Goal: Task Accomplishment & Management: Manage account settings

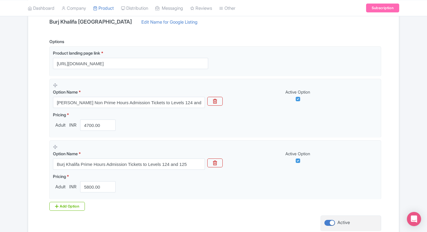
scroll to position [142, 0]
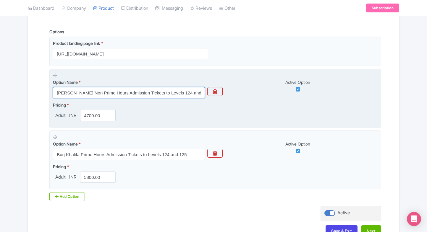
click at [142, 90] on input "[PERSON_NAME] Non Prime Hours Admission Tickets to Levels 124 and 125" at bounding box center [129, 92] width 152 height 11
click at [142, 90] on input "Burj Khalifa Non Prime Hours Admission Tickets to Levels 124 and 125" at bounding box center [129, 92] width 152 height 11
paste input "At the Top, Burj Khalifa (Levels 124 & 125) – Sunrise Experience with Morning T…"
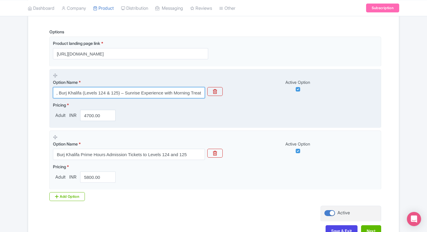
type input "At the Top, Burj Khalifa (Levels 124 & 125) – Sunrise Experience with Morning T…"
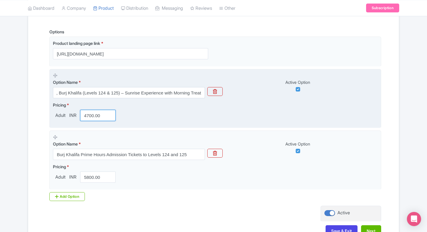
click at [92, 115] on input "4700.00" at bounding box center [97, 115] width 35 height 11
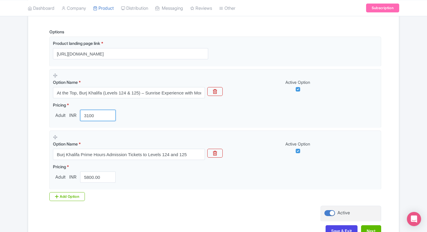
type input "3100"
click at [30, 141] on div "Name & Price Locations Description & Reviews Images & Categories Complete Burj …" at bounding box center [213, 104] width 371 height 278
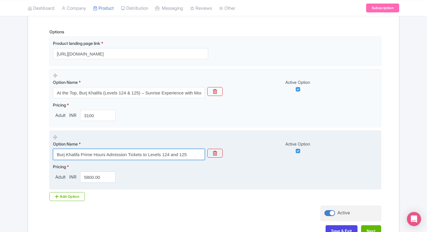
click at [113, 155] on input "Burj Khalifa Prime Hours Admission Tickets to Levels 124 and 125" at bounding box center [129, 154] width 152 height 11
paste input "Non"
type input "Burj Khalifa Non Prime Hours Admission Tickets to Levels 124 and 125"
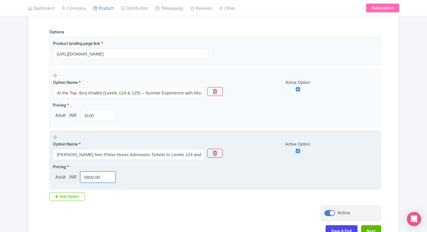
click at [89, 175] on input "5800.00" at bounding box center [97, 177] width 35 height 11
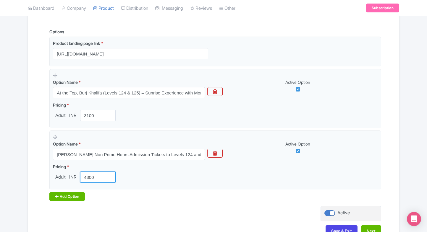
type input "4300"
click at [60, 195] on div "Add Option" at bounding box center [66, 196] width 35 height 9
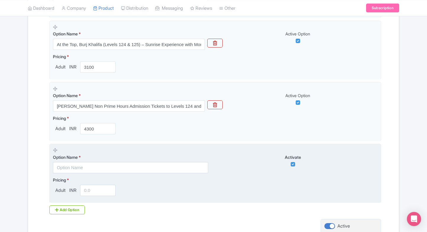
scroll to position [194, 0]
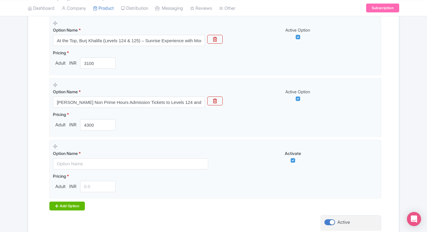
click at [59, 202] on div "Add Option" at bounding box center [66, 206] width 35 height 9
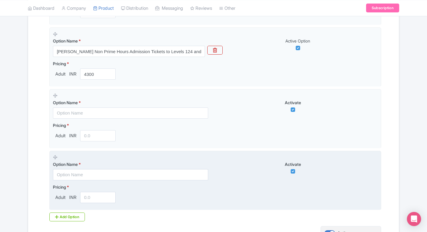
scroll to position [250, 0]
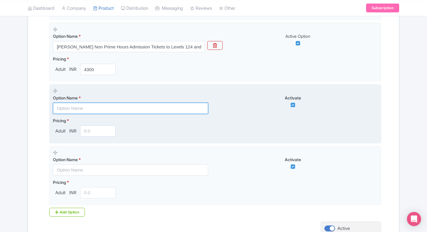
paste input "Burj Khalifa Prime Hours Admission Tickets to Levels 124 and 125"
type input "Burj Khalifa Prime Hours Admission Tickets to Levels 124 and 125"
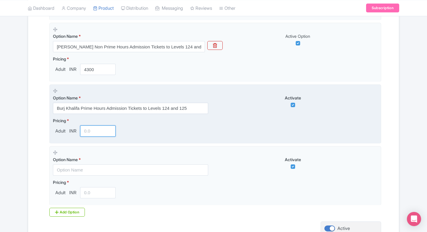
click at [98, 135] on input "number" at bounding box center [97, 131] width 35 height 11
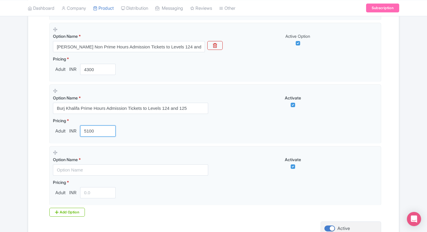
type input "5100"
click at [13, 150] on div "Success Product updated successfully ← Back to Products Burj Khalifa Dubai ID# …" at bounding box center [213, 34] width 427 height 456
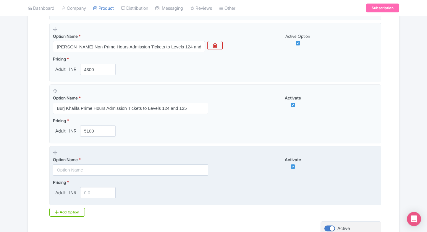
drag, startPoint x: 93, startPoint y: 163, endPoint x: 87, endPoint y: 166, distance: 7.0
click at [87, 166] on div "Option Name *" at bounding box center [130, 166] width 155 height 19
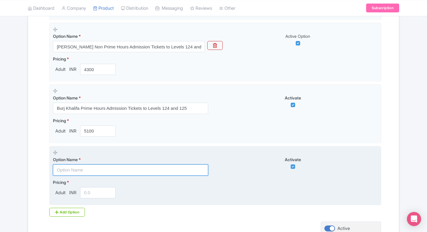
click at [87, 166] on input "text" at bounding box center [130, 170] width 155 height 11
paste input "Burj Khalifa Fast Track Access to Level 124 & 125"
type input "Burj Khalifa Fast Track Access to Level 124 & 125"
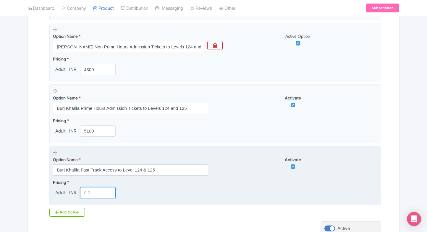
click at [95, 194] on input "number" at bounding box center [97, 192] width 35 height 11
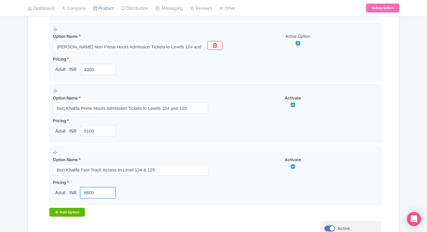
type input "6600"
click at [65, 208] on div "Add Option" at bounding box center [66, 212] width 35 height 9
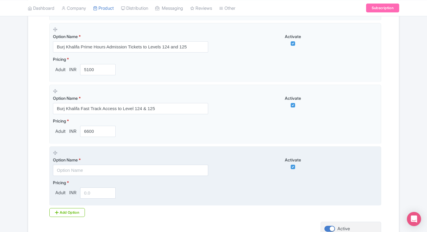
scroll to position [312, 0]
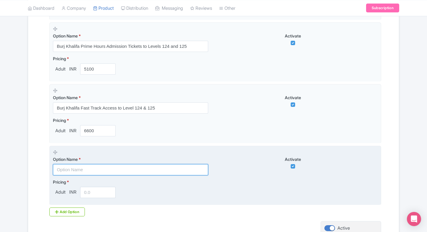
click at [69, 169] on input "text" at bounding box center [130, 169] width 155 height 11
paste input "At the Top, Burj Khalifa SKY – Levels 124, 125 & 148 Admission (Non-Prime Hours)"
type input "At the Top, Burj Khalifa SKY – Levels 124, 125 & 148 Admission (Non-Prime Hours)"
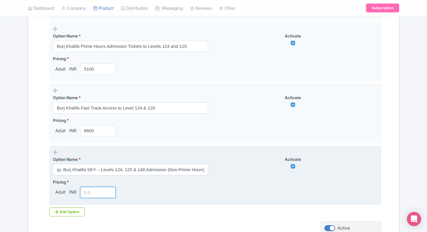
click at [93, 193] on input "number" at bounding box center [97, 192] width 35 height 11
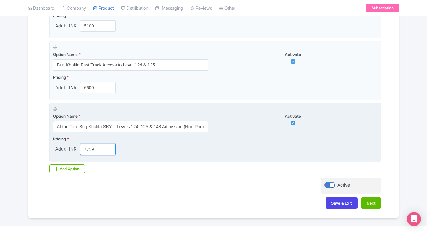
scroll to position [357, 0]
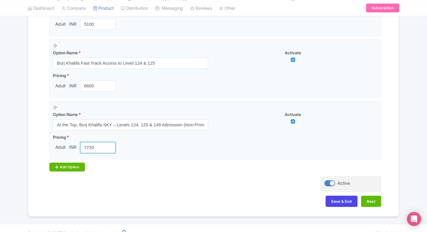
type input "7720"
click at [57, 167] on icon at bounding box center [57, 167] width 4 height 5
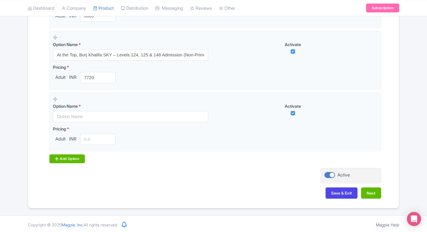
scroll to position [427, 0]
click at [62, 160] on div "Add Option" at bounding box center [66, 158] width 35 height 9
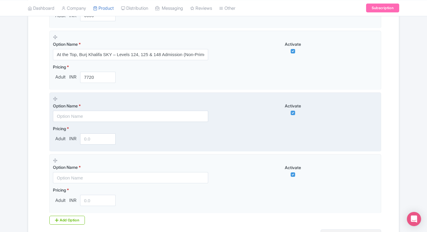
click at [76, 115] on input "text" at bounding box center [130, 116] width 155 height 11
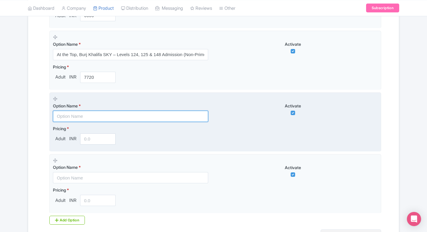
paste input "At the Top, Burj Khalifa SKY – Levels 124, 125 & 148 Admission (Prime Hours)"
type input "At the Top, Burj Khalifa SKY – Levels 124, 125 & 148 Admission (Prime Hours)"
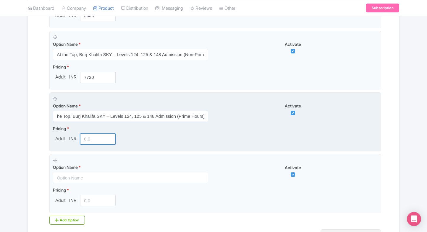
scroll to position [0, 0]
click at [95, 138] on input "number" at bounding box center [97, 139] width 35 height 11
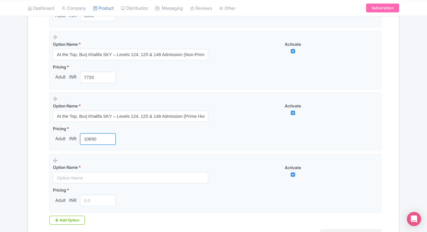
type input "10650"
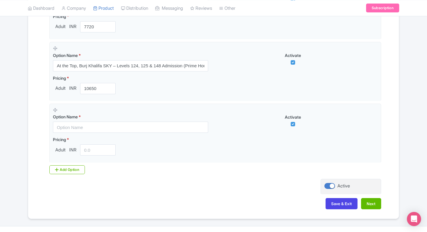
scroll to position [489, 0]
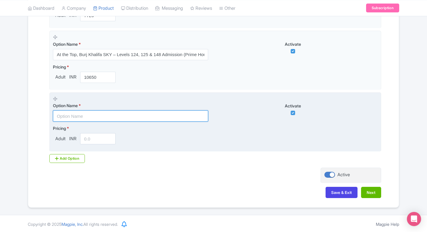
click at [93, 116] on input "text" at bounding box center [130, 116] width 155 height 11
paste input "At the Top, Burj Khalifa (Levels 124 & 125) + Sky Views Edge Walk – Admission (…"
type input "At the Top, Burj Khalifa (Levels 124 & 125) + Sky Views Edge Walk – Admission (…"
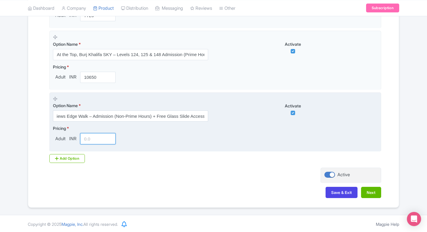
scroll to position [0, 0]
click at [90, 135] on input "number" at bounding box center [97, 138] width 35 height 11
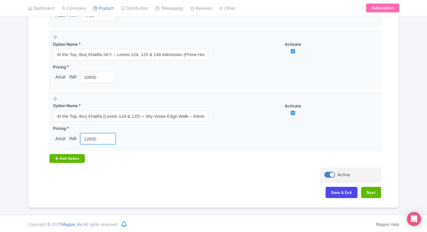
type input "12650"
click at [62, 158] on div "Add Option" at bounding box center [66, 158] width 35 height 9
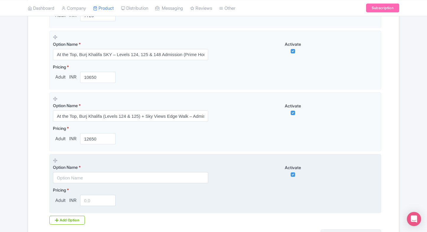
drag, startPoint x: 60, startPoint y: 169, endPoint x: 66, endPoint y: 176, distance: 9.4
click at [66, 176] on div "Option Name *" at bounding box center [130, 173] width 155 height 19
click at [66, 176] on input "text" at bounding box center [130, 177] width 155 height 11
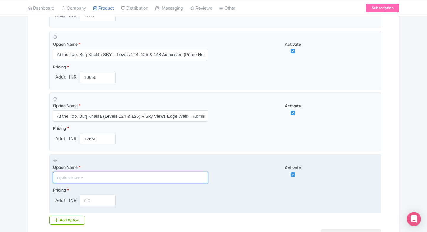
paste input "At the Top, Burj Khalifa (Levels 124 & 125) + Sky Views Edge Walk – Admission (…"
type input "At the Top, Burj Khalifa (Levels 124 & 125) + Sky Views Edge Walk – Admission (…"
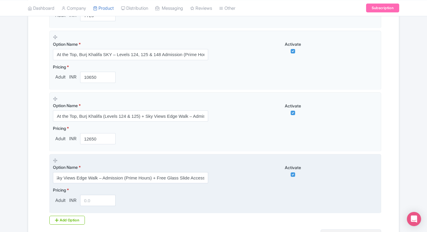
scroll to position [0, 0]
click at [94, 198] on input "1" at bounding box center [97, 200] width 35 height 11
type input "14420"
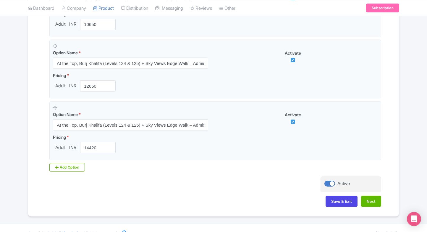
scroll to position [542, 0]
click at [69, 168] on div "Add Option" at bounding box center [66, 167] width 35 height 9
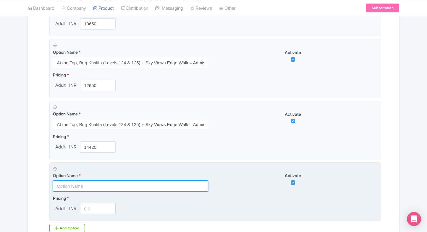
click at [63, 183] on input "text" at bounding box center [130, 186] width 155 height 11
paste input "Fast Track Access to World's Highest Lounge at Level 152, 153 & 154 of Burj Kha…"
type input "Fast Track Access to World's Highest Lounge at Level 152, 153 & 154 of Burj Kha…"
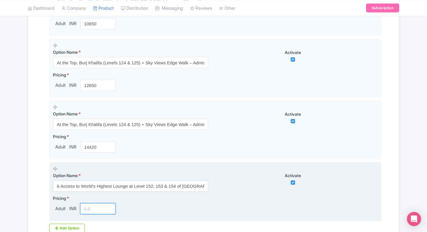
scroll to position [0, 0]
click at [95, 207] on input "number" at bounding box center [97, 208] width 35 height 11
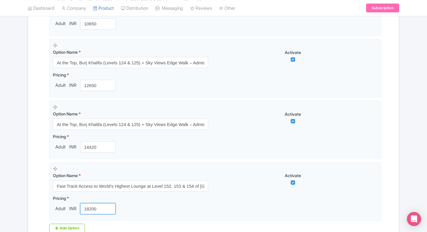
type input "18200"
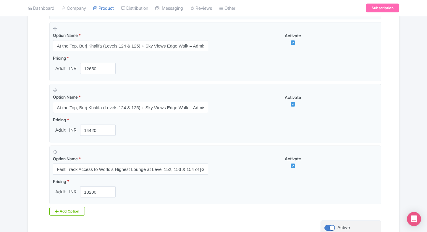
scroll to position [612, 0]
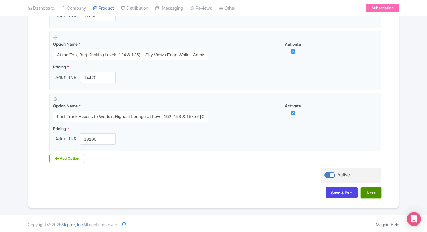
click at [372, 190] on button "Next" at bounding box center [371, 192] width 20 height 11
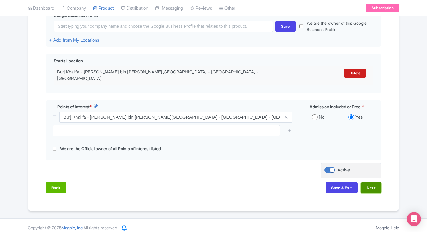
click at [374, 186] on button "Next" at bounding box center [371, 187] width 20 height 11
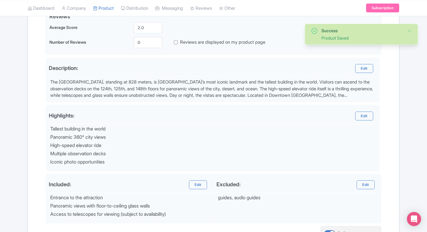
scroll to position [211, 0]
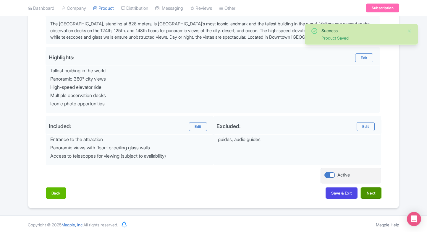
click at [378, 189] on button "Next" at bounding box center [371, 193] width 20 height 11
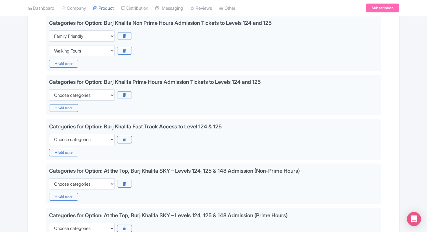
scroll to position [205, 0]
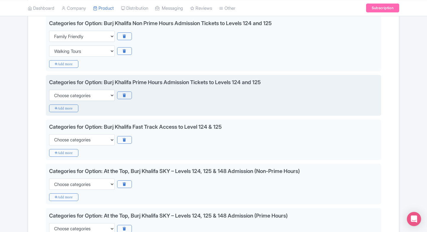
click at [85, 101] on div "Categories for Option: Burj Khalifa Prime Hours Admission Tickets to Levels 124…" at bounding box center [213, 95] width 335 height 41
click at [88, 99] on select "Choose categories Adults Only Animals Audio Guide Beaches Bike Tours Boat Tours…" at bounding box center [82, 95] width 66 height 11
select select "family-friendly"
click at [49, 90] on select "Choose categories Adults Only Animals Audio Guide Beaches Bike Tours Boat Tours…" at bounding box center [82, 95] width 66 height 11
click at [65, 109] on icon "Add more" at bounding box center [63, 109] width 29 height 8
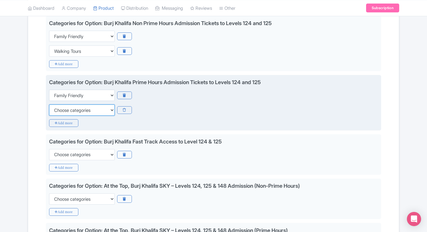
click at [65, 109] on select "Choose categories Adults Only Animals Audio Guide Beaches Bike Tours Boat Tours…" at bounding box center [82, 110] width 66 height 11
select select "walking-tours"
click at [49, 105] on select "Choose categories Adults Only Animals Audio Guide Beaches Bike Tours Boat Tours…" at bounding box center [82, 110] width 66 height 11
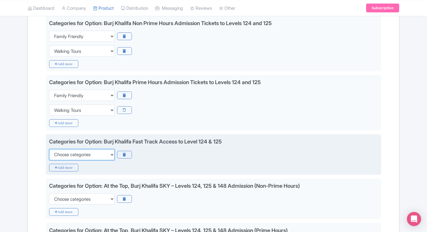
click at [61, 151] on select "Choose categories Adults Only Animals Audio Guide Beaches Bike Tours Boat Tours…" at bounding box center [82, 154] width 66 height 11
select select "family-friendly"
click at [49, 149] on select "Choose categories Adults Only Animals Audio Guide Beaches Bike Tours Boat Tours…" at bounding box center [82, 154] width 66 height 11
click at [64, 169] on icon "Add more" at bounding box center [63, 168] width 29 height 8
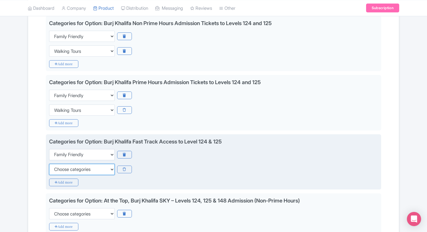
click at [64, 169] on select "Choose categories Adults Only Animals Audio Guide Beaches Bike Tours Boat Tours…" at bounding box center [82, 169] width 66 height 11
select select "walking-tours"
click at [49, 164] on select "Choose categories Adults Only Animals Audio Guide Beaches Bike Tours Boat Tours…" at bounding box center [82, 169] width 66 height 11
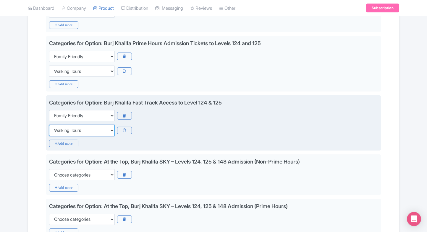
scroll to position [244, 0]
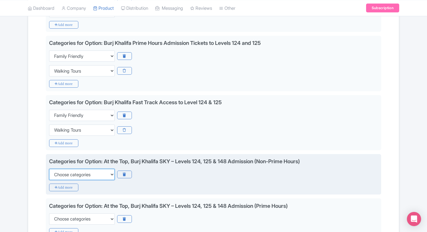
click at [64, 171] on select "Choose categories Adults Only Animals Audio Guide Beaches Bike Tours Boat Tours…" at bounding box center [82, 174] width 66 height 11
select select "family-friendly"
click at [49, 169] on select "Choose categories Adults Only Animals Audio Guide Beaches Bike Tours Boat Tours…" at bounding box center [82, 174] width 66 height 11
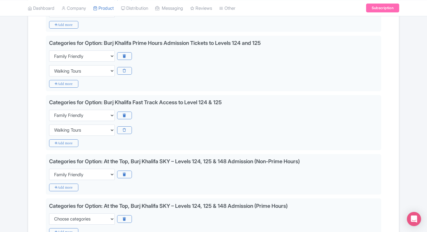
click at [59, 194] on div "Name & Price Locations Description & Reviews Images & Categories Complete Edit …" at bounding box center [213, 204] width 363 height 683
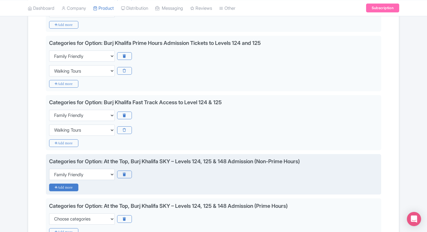
click at [70, 185] on icon "Add more" at bounding box center [63, 188] width 29 height 8
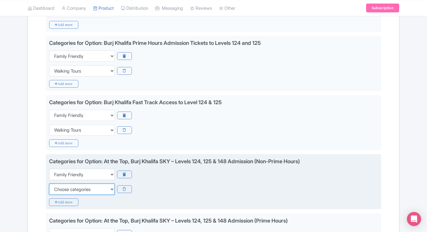
click at [62, 189] on select "Choose categories Adults Only Animals Audio Guide Beaches Bike Tours Boat Tours…" at bounding box center [82, 189] width 66 height 11
select select "walking-tours"
click at [49, 184] on select "Choose categories Adults Only Animals Audio Guide Beaches Bike Tours Boat Tours…" at bounding box center [82, 189] width 66 height 11
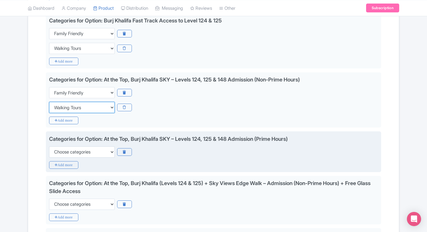
scroll to position [326, 0]
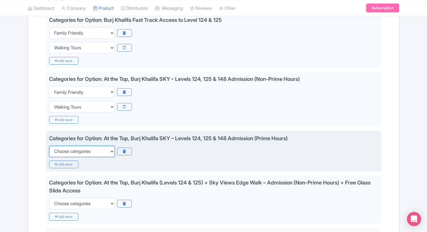
click at [90, 151] on select "Choose categories Adults Only Animals Audio Guide Beaches Bike Tours Boat Tours…" at bounding box center [82, 151] width 66 height 11
select select "family-friendly"
click at [49, 146] on select "Choose categories Adults Only Animals Audio Guide Beaches Bike Tours Boat Tours…" at bounding box center [82, 151] width 66 height 11
click at [54, 167] on div "Categories for Option: At the Top, Burj Khalifa SKY – Levels 124, 125 & 148 Adm…" at bounding box center [213, 151] width 335 height 41
click at [61, 165] on icon "Add more" at bounding box center [63, 165] width 29 height 8
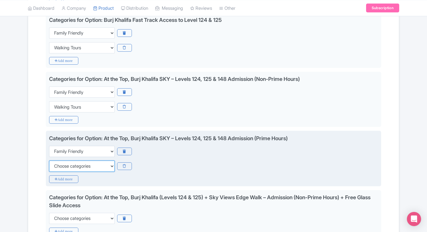
click at [61, 165] on select "Choose categories Adults Only Animals Audio Guide Beaches Bike Tours Boat Tours…" at bounding box center [82, 166] width 66 height 11
select select "walking-tours"
click at [49, 161] on select "Choose categories Adults Only Animals Audio Guide Beaches Bike Tours Boat Tours…" at bounding box center [82, 166] width 66 height 11
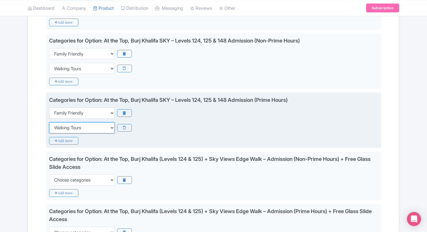
scroll to position [365, 0]
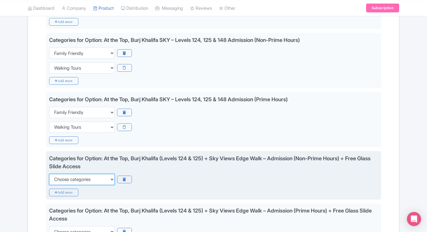
click at [67, 174] on select "Choose categories Adults Only Animals Audio Guide Beaches Bike Tours Boat Tours…" at bounding box center [82, 179] width 66 height 11
select select "family-friendly"
click at [49, 174] on select "Choose categories Adults Only Animals Audio Guide Beaches Bike Tours Boat Tours…" at bounding box center [82, 179] width 66 height 11
click at [59, 189] on icon "Add more" at bounding box center [63, 193] width 29 height 8
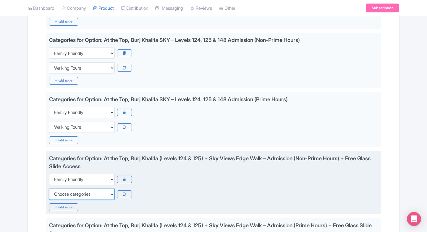
click at [59, 189] on select "Choose categories Adults Only Animals Audio Guide Beaches Bike Tours Boat Tours…" at bounding box center [82, 194] width 66 height 11
select select "walking-tours"
click at [49, 189] on select "Choose categories Adults Only Animals Audio Guide Beaches Bike Tours Boat Tours…" at bounding box center [82, 194] width 66 height 11
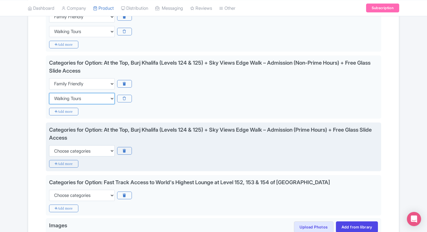
scroll to position [461, 0]
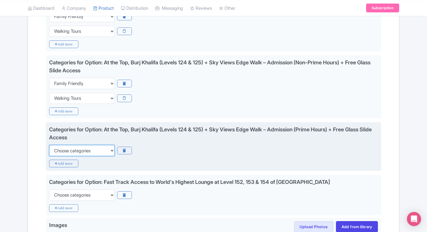
click at [79, 148] on select "Choose categories Adults Only Animals Audio Guide Beaches Bike Tours Boat Tours…" at bounding box center [82, 150] width 66 height 11
select select "family-friendly"
click at [49, 145] on select "Choose categories Adults Only Animals Audio Guide Beaches Bike Tours Boat Tours…" at bounding box center [82, 150] width 66 height 11
click at [66, 163] on icon "Add more" at bounding box center [63, 164] width 29 height 8
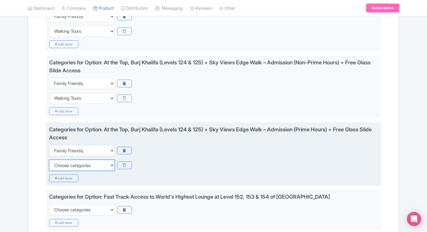
click at [66, 163] on select "Choose categories Adults Only Animals Audio Guide Beaches Bike Tours Boat Tours…" at bounding box center [82, 165] width 66 height 11
select select "walking-tours"
click at [49, 160] on select "Choose categories Adults Only Animals Audio Guide Beaches Bike Tours Boat Tours…" at bounding box center [82, 165] width 66 height 11
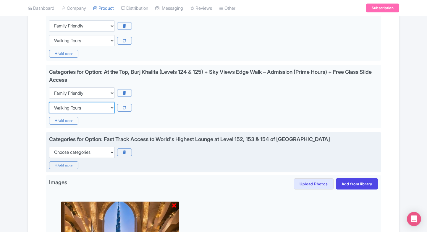
scroll to position [519, 0]
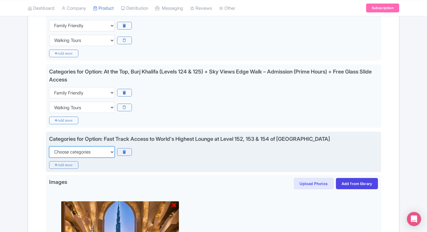
click at [74, 153] on select "Choose categories Adults Only Animals Audio Guide Beaches Bike Tours Boat Tours…" at bounding box center [82, 152] width 66 height 11
select select "family-friendly"
click at [49, 147] on select "Choose categories Adults Only Animals Audio Guide Beaches Bike Tours Boat Tours…" at bounding box center [82, 152] width 66 height 11
click at [63, 162] on icon "Add more" at bounding box center [63, 165] width 29 height 8
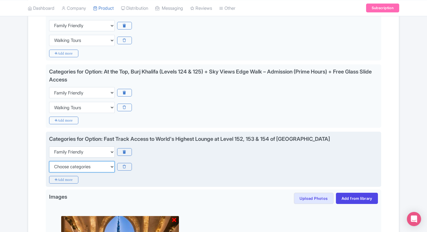
click at [63, 162] on select "Choose categories Adults Only Animals Audio Guide Beaches Bike Tours Boat Tours…" at bounding box center [82, 166] width 66 height 11
click at [49, 161] on select "Choose categories Adults Only Animals Audio Guide Beaches Bike Tours Boat Tours…" at bounding box center [82, 166] width 66 height 11
click at [74, 165] on select "Choose categories Adults Only Animals Audio Guide Beaches Bike Tours Boat Tours…" at bounding box center [82, 166] width 66 height 11
select select "fast-track"
click at [49, 161] on select "Choose categories Adults Only Animals Audio Guide Beaches Bike Tours Boat Tours…" at bounding box center [82, 166] width 66 height 11
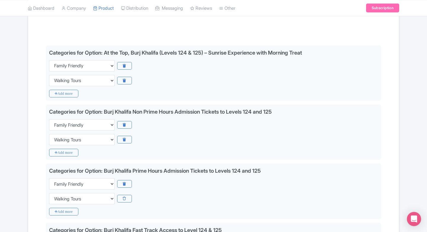
scroll to position [116, 0]
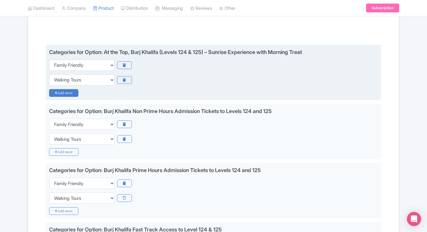
click at [73, 95] on icon "Add more" at bounding box center [63, 93] width 29 height 8
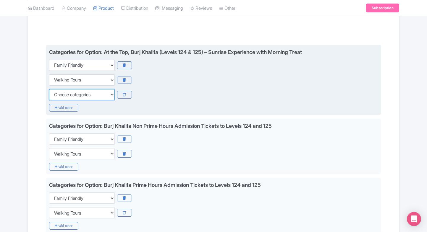
click at [73, 95] on select "Choose categories Adults Only Animals Audio Guide Beaches Bike Tours Boat Tours…" at bounding box center [82, 94] width 66 height 11
click at [49, 89] on select "Choose categories Adults Only Animals Audio Guide Beaches Bike Tours Boat Tours…" at bounding box center [82, 94] width 66 height 11
click at [73, 95] on select "Choose categories Adults Only Animals Audio Guide Beaches Bike Tours Boat Tours…" at bounding box center [82, 94] width 66 height 11
click at [49, 89] on select "Choose categories Adults Only Animals Audio Guide Beaches Bike Tours Boat Tours…" at bounding box center [82, 94] width 66 height 11
click at [73, 95] on select "Choose categories Adults Only Animals Audio Guide Beaches Bike Tours Boat Tours…" at bounding box center [82, 94] width 66 height 11
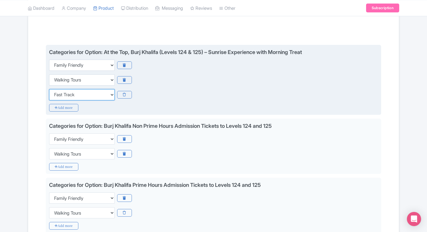
select select "food"
click at [49, 89] on select "Choose categories Adults Only Animals Audio Guide Beaches Bike Tours Boat Tours…" at bounding box center [82, 94] width 66 height 11
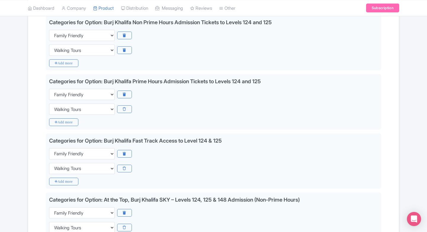
scroll to position [222, 0]
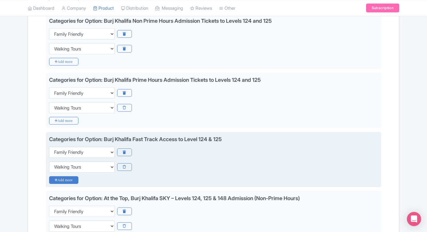
click at [54, 177] on icon "Add more" at bounding box center [63, 180] width 29 height 8
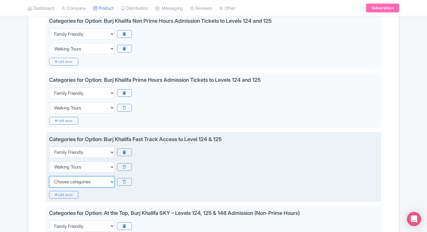
click at [54, 177] on select "Choose categories Adults Only Animals Audio Guide Beaches Bike Tours Boat Tours…" at bounding box center [82, 181] width 66 height 11
select select "fast-track"
click at [49, 176] on select "Choose categories Adults Only Animals Audio Guide Beaches Bike Tours Boat Tours…" at bounding box center [82, 181] width 66 height 11
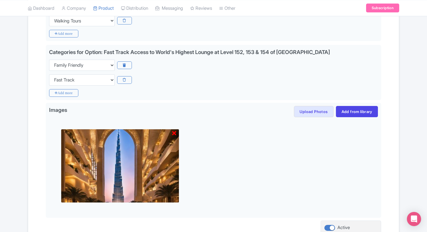
scroll to position [688, 0]
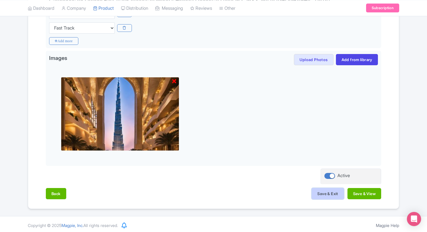
click at [327, 196] on button "Save & Exit" at bounding box center [327, 193] width 32 height 11
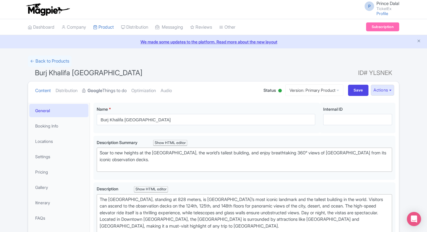
click at [101, 87] on link "Google Things to do" at bounding box center [104, 91] width 44 height 19
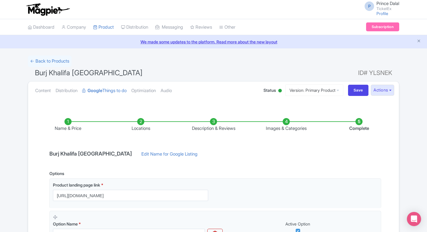
click at [35, 93] on ul "Content Distribution Google Things to do Optimization Audio" at bounding box center [143, 91] width 221 height 18
click at [39, 93] on link "Content" at bounding box center [43, 91] width 16 height 19
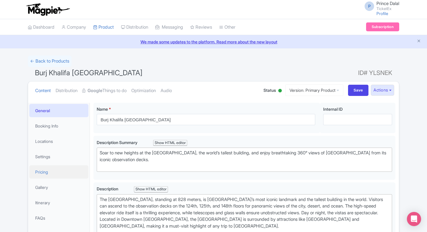
click at [50, 174] on link "Pricing" at bounding box center [58, 171] width 59 height 13
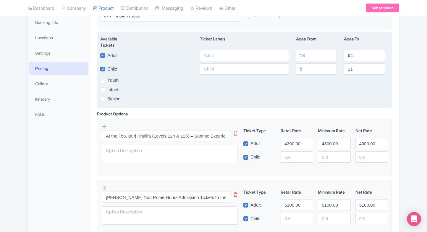
scroll to position [104, 0]
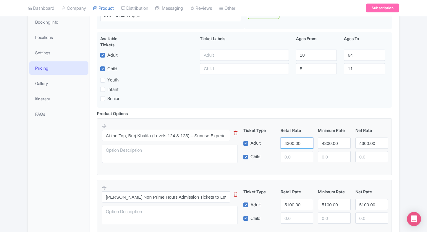
click at [291, 142] on input "4300.00" at bounding box center [296, 143] width 33 height 11
type input "3100"
click at [290, 155] on input "number" at bounding box center [296, 156] width 33 height 11
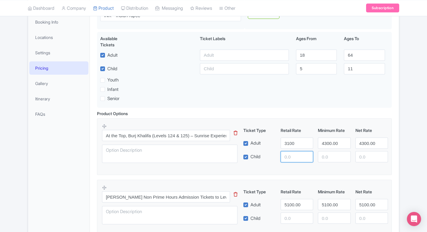
paste input "3100"
type input "3100"
click at [324, 143] on input "4300.00" at bounding box center [334, 143] width 33 height 11
paste input "31"
click at [324, 143] on input "3100" at bounding box center [334, 143] width 33 height 11
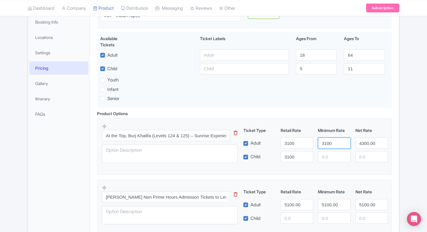
type input "3100"
paste input "3100"
click at [325, 155] on input "3100" at bounding box center [334, 156] width 33 height 11
type input "3100"
click at [366, 140] on input "4300.00" at bounding box center [371, 143] width 33 height 11
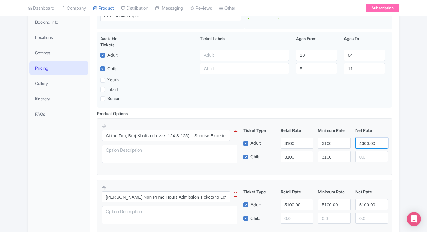
paste input "31"
click at [366, 140] on input "3100" at bounding box center [371, 143] width 33 height 11
type input "3100"
click at [366, 153] on input "number" at bounding box center [371, 156] width 33 height 11
paste input "3100"
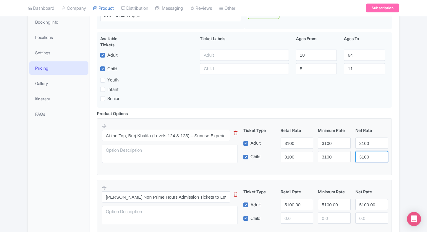
click at [366, 153] on input "3100" at bounding box center [371, 156] width 33 height 11
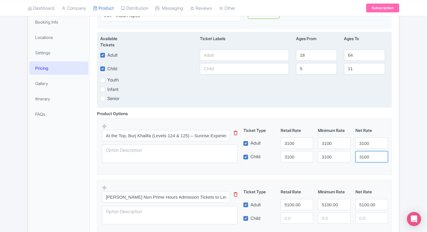
type input "3100"
paste input "3100"
click at [258, 57] on input "3100" at bounding box center [244, 55] width 89 height 11
type input "3100"
click at [199, 69] on div at bounding box center [244, 68] width 96 height 11
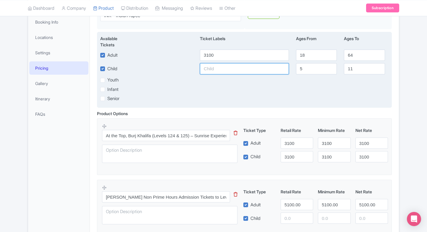
paste input "3100"
click at [208, 68] on input "3100" at bounding box center [244, 68] width 89 height 11
type input "3100"
click at [194, 99] on div "Senior" at bounding box center [148, 98] width 96 height 7
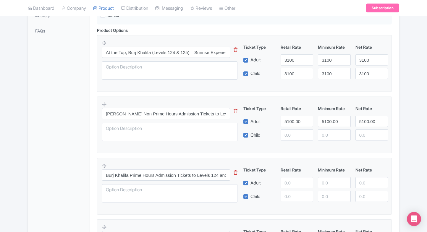
scroll to position [189, 0]
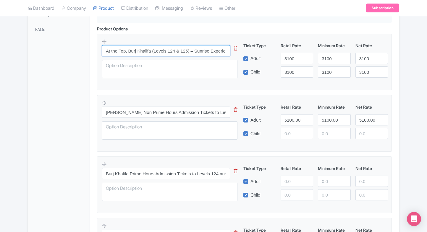
click at [201, 49] on input "At the Top, Burj Khalifa (Levels 124 & 125) – Sunrise Experience with Morning T…" at bounding box center [166, 50] width 128 height 11
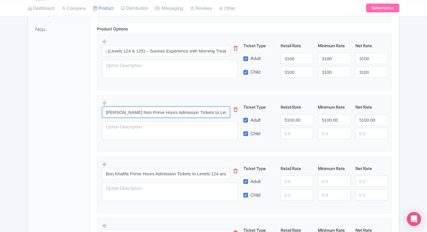
scroll to position [0, 0]
click at [210, 111] on input "Burj Khalifa Non Prime Hours Admission Tickets to Levels 124 and 125" at bounding box center [166, 112] width 128 height 11
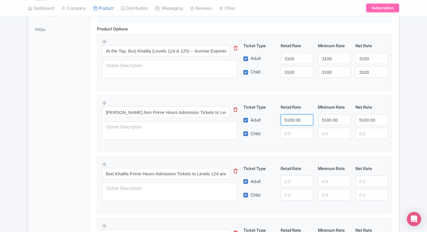
click at [296, 118] on input "5100.00" at bounding box center [296, 119] width 33 height 11
type input "4300"
paste input "4300"
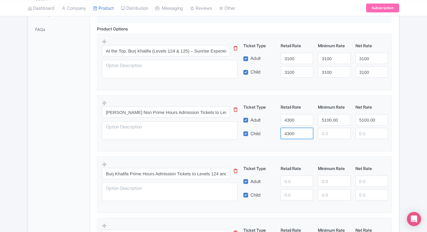
click at [290, 130] on input "4300" at bounding box center [296, 133] width 33 height 11
type input "4300"
paste input "4300"
click at [327, 129] on input "4300" at bounding box center [334, 133] width 33 height 11
type input "4300"
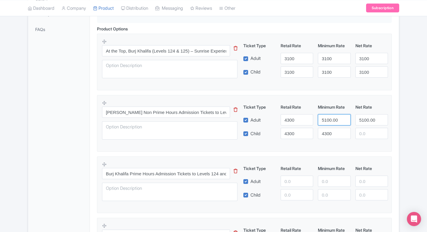
click at [332, 121] on input "5100.00" at bounding box center [334, 119] width 33 height 11
paste input "43"
drag, startPoint x: 332, startPoint y: 121, endPoint x: 359, endPoint y: 121, distance: 26.6
click at [359, 121] on div "Adult 4300 4300 5100.00" at bounding box center [316, 119] width 150 height 11
type input "4300"
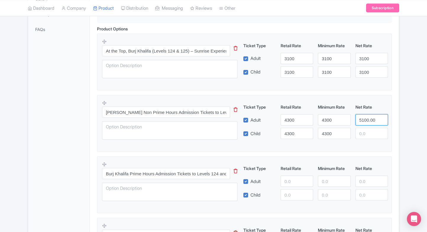
click at [359, 121] on input "5100.00" at bounding box center [371, 119] width 33 height 11
paste input "43"
drag, startPoint x: 359, startPoint y: 121, endPoint x: 363, endPoint y: 138, distance: 17.2
click at [363, 138] on div "Ticket Type Retail Rate Minimum Rate Net Rate Adult 4300 4300 4300 Child 4300 4…" at bounding box center [315, 121] width 142 height 35
type input "4300"
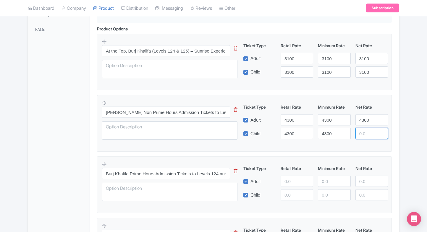
paste input "4300"
click at [363, 138] on input "4300" at bounding box center [371, 133] width 33 height 11
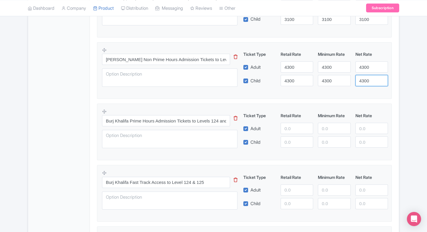
scroll to position [243, 0]
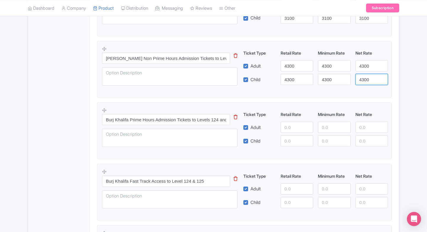
type input "4300"
click at [66, 146] on div "General Booking Info Locations Settings Pricing Gallery Itinerary FAQs" at bounding box center [59, 214] width 62 height 709
click at [285, 127] on input "number" at bounding box center [296, 127] width 33 height 11
type input "4"
type input "5100"
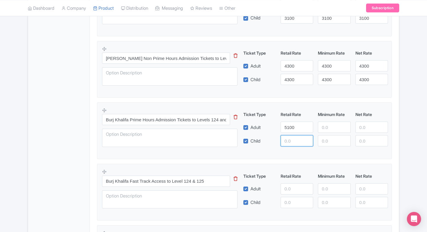
paste input "5100"
click at [288, 142] on input "5100" at bounding box center [296, 140] width 33 height 11
type input "5100"
paste input "5100"
click at [325, 132] on input "5100" at bounding box center [334, 127] width 33 height 11
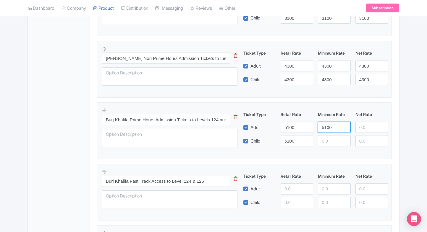
type input "5100"
click at [325, 134] on div "Ticket Type Retail Rate Minimum Rate Net Rate Adult 5100 5100 Child 5100 This t…" at bounding box center [315, 128] width 142 height 35
paste input "5100"
click at [328, 137] on input "5100" at bounding box center [334, 140] width 33 height 11
type input "5100"
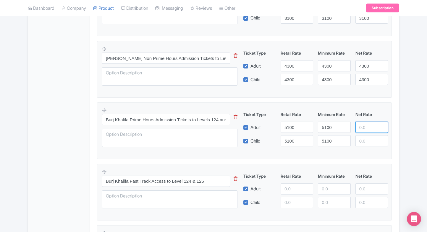
paste input "5100"
click at [360, 130] on input "5100" at bounding box center [371, 127] width 33 height 11
type input "5100"
paste input "5100"
click at [361, 138] on input "5100" at bounding box center [371, 140] width 33 height 11
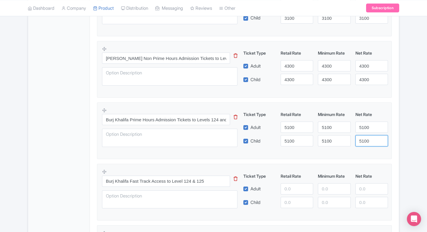
type input "5100"
click at [396, 129] on div "Burj Khalifa Dubai Name * i Burj Khalifa Dubai Your product's name has 18 chara…" at bounding box center [244, 212] width 309 height 712
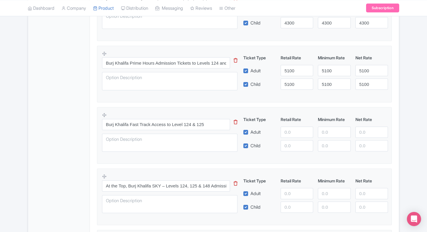
scroll to position [300, 0]
click at [288, 129] on input "number" at bounding box center [296, 131] width 33 height 11
type input "6600"
paste input "6600"
click at [288, 148] on input "6600" at bounding box center [296, 145] width 33 height 11
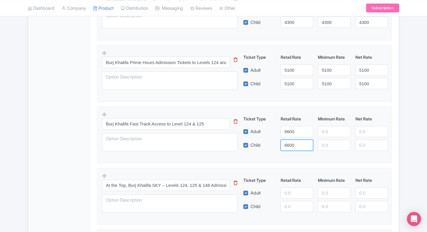
type input "6600"
paste input "6600"
click at [332, 132] on input "6600" at bounding box center [334, 131] width 33 height 11
type input "6600"
paste input "6600"
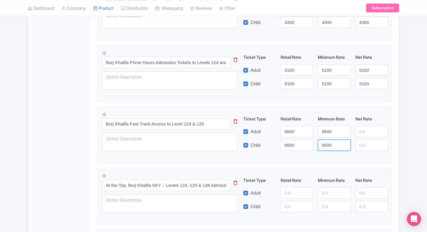
click at [331, 141] on input "6600" at bounding box center [334, 145] width 33 height 11
type input "6600"
paste input "6600"
click at [361, 132] on input "6600" at bounding box center [371, 131] width 33 height 11
type input "6600"
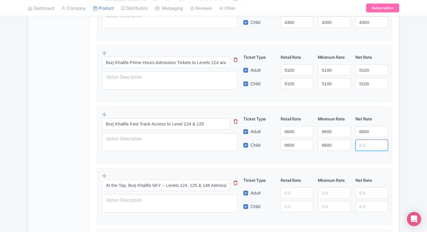
paste input "6600"
click at [362, 144] on input "6600" at bounding box center [371, 145] width 33 height 11
type input "6600"
click at [391, 130] on fieldset "Burj Khalifa Fast Track Access to Level 124 & 125 This tip has not data. Code: …" at bounding box center [244, 135] width 295 height 57
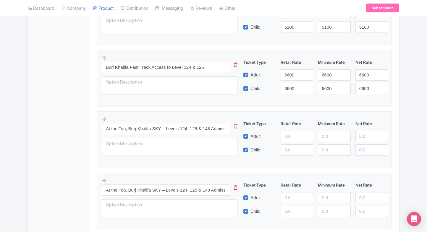
scroll to position [358, 0]
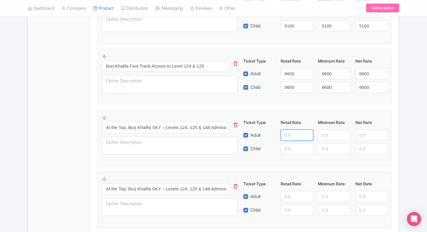
click at [290, 137] on input "number" at bounding box center [296, 135] width 33 height 11
type input "7720"
paste input "7720"
click at [295, 149] on input "number" at bounding box center [296, 148] width 33 height 11
type input "7720"
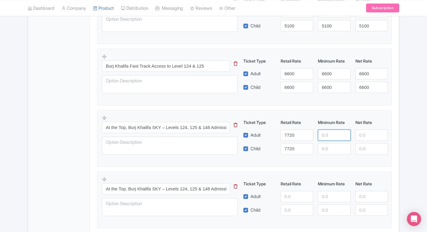
click at [318, 140] on input "number" at bounding box center [334, 135] width 33 height 11
paste input "7720"
type input "7720"
paste input "7720"
click at [325, 147] on input "7720" at bounding box center [334, 148] width 33 height 11
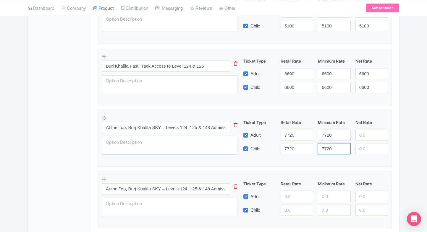
type input "7720"
paste input "7720"
click at [356, 137] on input "7720" at bounding box center [371, 135] width 33 height 11
type input "7720"
paste input "7720"
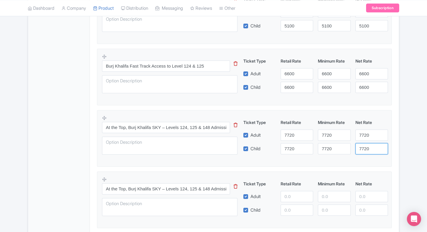
click at [363, 147] on input "7720" at bounding box center [371, 148] width 33 height 11
type input "7720"
click at [395, 134] on div "Product Options i At the Top, Burj Khalifa (Levels 124 & 125) – Sunrise Experie…" at bounding box center [244, 141] width 302 height 570
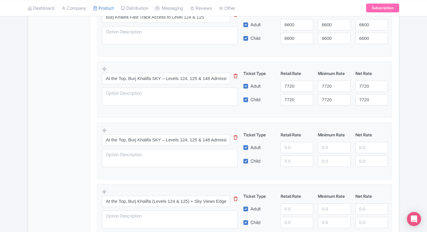
click at [395, 134] on div "Product Options i At the Top, Burj Khalifa (Levels 124 & 125) – Sunrise Experie…" at bounding box center [244, 92] width 302 height 570
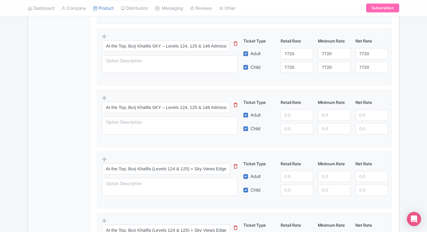
scroll to position [441, 0]
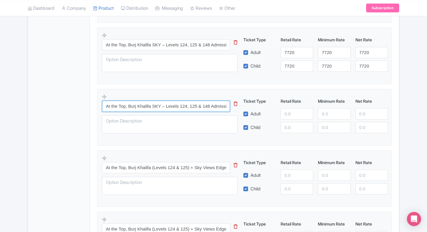
click at [216, 106] on input "At the Top, Burj Khalifa SKY – Levels 124, 125 & 148 Admission (Prime Hours)" at bounding box center [166, 106] width 128 height 11
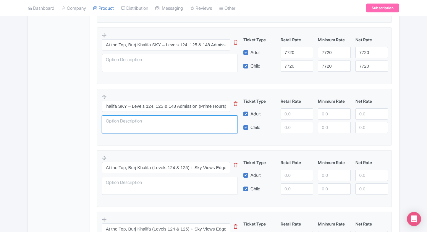
scroll to position [0, 0]
click at [199, 121] on textarea at bounding box center [169, 125] width 135 height 18
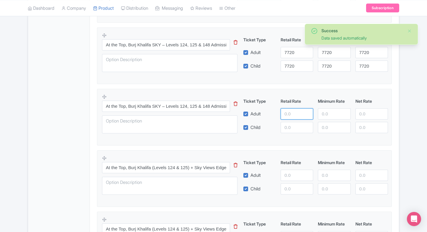
click at [287, 114] on input "number" at bounding box center [296, 113] width 33 height 11
type input "10650"
paste input "10650"
click at [289, 124] on input "10650" at bounding box center [296, 127] width 33 height 11
type input "10650"
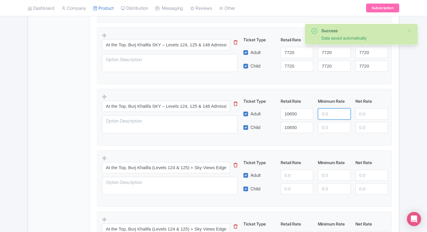
paste input "10650"
click at [321, 113] on input "10650" at bounding box center [334, 113] width 33 height 11
type input "10650"
paste input "10650"
click at [327, 128] on input "10650" at bounding box center [334, 127] width 33 height 11
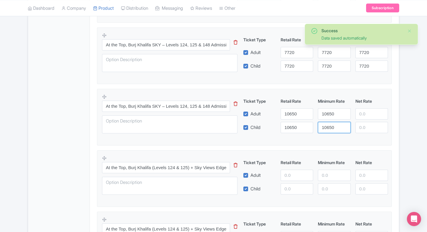
type input "10650"
paste input "10650"
click at [358, 115] on input "10650" at bounding box center [371, 113] width 33 height 11
type input "10650"
paste input "10650"
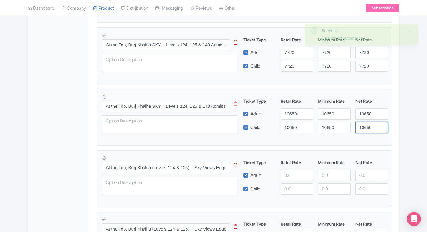
click at [364, 128] on input "10650" at bounding box center [371, 127] width 33 height 11
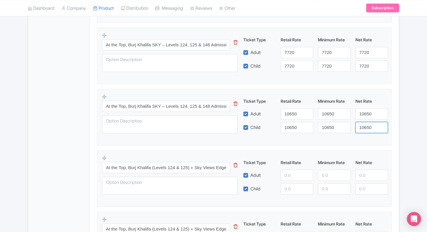
type input "10650"
click at [371, 138] on fieldset "At the Top, Burj Khalifa SKY – Levels 124, 125 & 148 Admission (Prime Hours) Th…" at bounding box center [244, 117] width 295 height 57
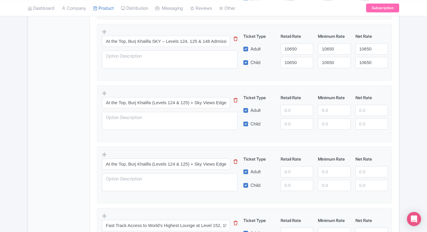
scroll to position [513, 0]
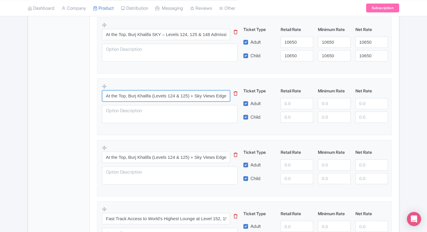
click at [160, 95] on input "At the Top, Burj Khalifa (Levels 124 & 125) + Sky Views Edge Walk – Admission (…" at bounding box center [166, 95] width 128 height 11
click at [179, 94] on input "At the Top, Burj Khalifa (Levels 124 & 125) + Sky Views Edge Walk – Admission (…" at bounding box center [166, 95] width 128 height 11
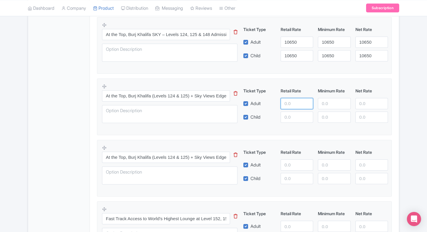
click at [287, 101] on input "number" at bounding box center [296, 103] width 33 height 11
type input "12650"
paste input "12650"
click at [288, 112] on input "12650" at bounding box center [296, 117] width 33 height 11
type input "12650"
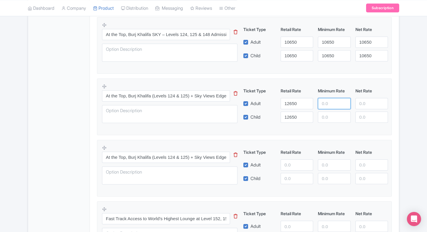
paste input "12650"
click at [326, 103] on input "12650" at bounding box center [334, 103] width 33 height 11
type input "12650"
paste input "12650"
click at [328, 114] on input "12650" at bounding box center [334, 117] width 33 height 11
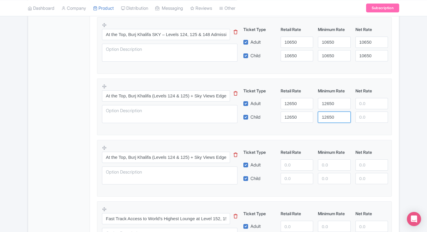
type input "12650"
click at [354, 107] on div at bounding box center [371, 103] width 37 height 11
paste input "12650"
drag, startPoint x: 360, startPoint y: 104, endPoint x: 361, endPoint y: 116, distance: 12.2
click at [361, 116] on div "Ticket Type Retail Rate Minimum Rate Net Rate Adult 12650 12650 12650 Child 126…" at bounding box center [315, 105] width 142 height 35
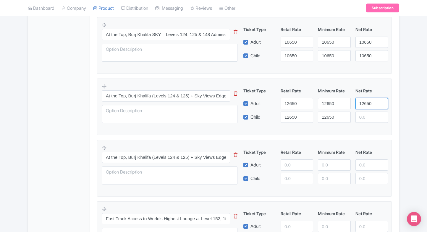
type input "12650"
paste input "12650"
click at [361, 116] on input "12650" at bounding box center [371, 117] width 33 height 11
type input "12650"
click at [389, 123] on fieldset "At the Top, Burj Khalifa (Levels 124 & 125) + Sky Views Edge Walk – Admission (…" at bounding box center [244, 107] width 295 height 57
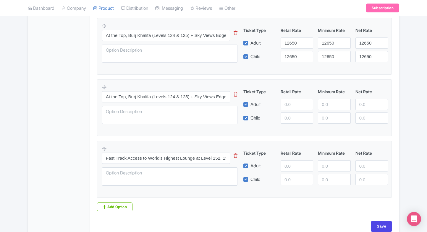
scroll to position [580, 0]
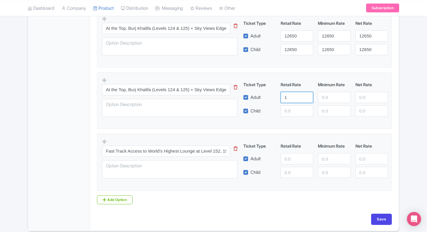
click at [288, 101] on input "1" at bounding box center [296, 97] width 33 height 11
type input "14420"
paste input "14420"
drag, startPoint x: 289, startPoint y: 112, endPoint x: 316, endPoint y: 99, distance: 29.4
click at [316, 99] on div "Ticket Type Retail Rate Minimum Rate Net Rate Adult 14420 Child 14420 This tip …" at bounding box center [315, 99] width 142 height 35
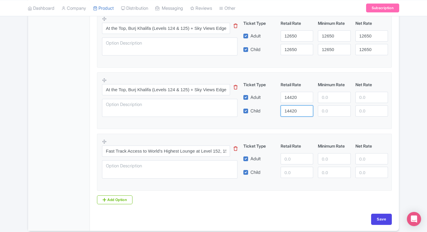
type input "14420"
drag, startPoint x: 316, startPoint y: 99, endPoint x: 323, endPoint y: 98, distance: 7.9
click at [323, 98] on div at bounding box center [333, 97] width 37 height 11
paste input "14420"
drag, startPoint x: 323, startPoint y: 98, endPoint x: 324, endPoint y: 109, distance: 11.9
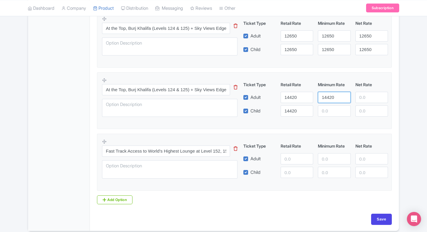
click at [324, 109] on div "Ticket Type Retail Rate Minimum Rate Net Rate Adult 14420 14420 Child 14420 Thi…" at bounding box center [315, 99] width 142 height 35
type input "14420"
paste input "14420"
click at [324, 109] on input "14420" at bounding box center [334, 111] width 33 height 11
type input "14420"
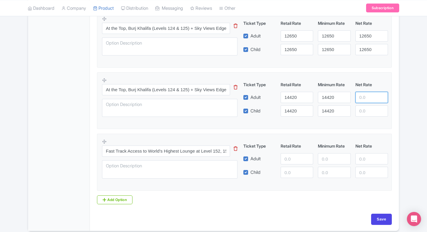
click at [358, 98] on input "number" at bounding box center [371, 97] width 33 height 11
paste input "14420"
type input "14420"
paste input "14420"
click at [365, 109] on input "14420" at bounding box center [371, 111] width 33 height 11
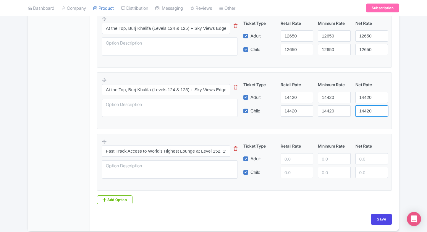
type input "14420"
click at [391, 111] on fieldset "At the Top, Burj Khalifa (Levels 124 & 125) + Sky Views Edge Walk – Admission (…" at bounding box center [244, 100] width 295 height 57
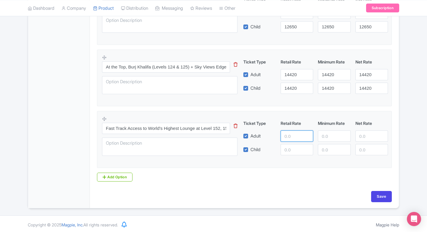
click at [280, 133] on input "number" at bounding box center [296, 136] width 33 height 11
type input "18200"
paste input "18200"
click at [290, 152] on input "18200" at bounding box center [296, 149] width 33 height 11
type input "18200"
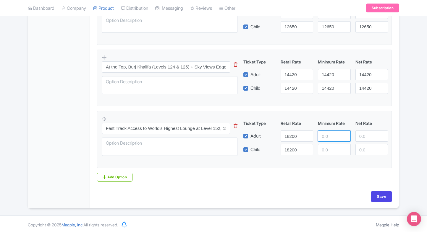
paste input "18200"
drag, startPoint x: 332, startPoint y: 135, endPoint x: 330, endPoint y: 150, distance: 14.5
click at [330, 150] on div "Ticket Type Retail Rate Minimum Rate Net Rate Adult 18200 18200 Child 18200 Thi…" at bounding box center [315, 137] width 142 height 35
type input "18200"
paste input "18200"
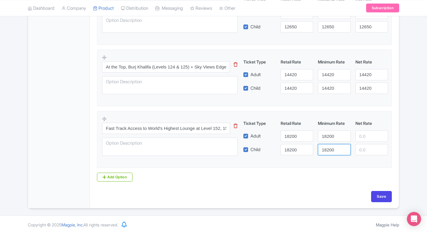
click at [330, 150] on input "18200" at bounding box center [334, 149] width 33 height 11
type input "18200"
paste input "18200"
click at [370, 135] on input "18200" at bounding box center [371, 136] width 33 height 11
type input "18200"
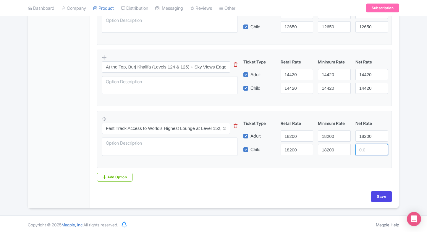
paste input "18200"
click at [370, 145] on input "18200" at bounding box center [371, 149] width 33 height 11
type input "18200"
click at [389, 121] on div "Net Rate" at bounding box center [371, 123] width 37 height 6
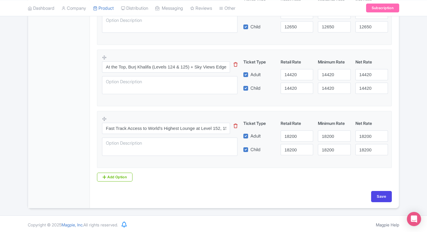
drag, startPoint x: 389, startPoint y: 121, endPoint x: 392, endPoint y: 123, distance: 3.4
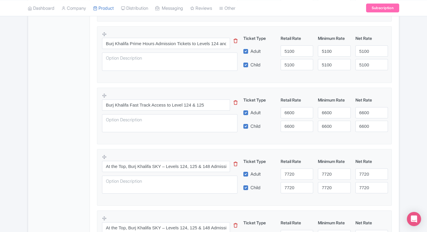
scroll to position [321, 0]
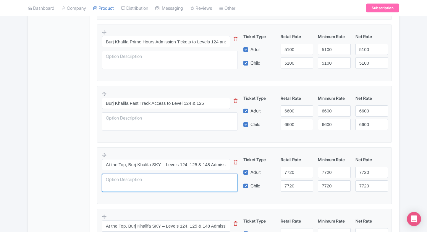
click at [132, 182] on textarea at bounding box center [169, 183] width 135 height 18
paste textarea "Step onto the world’s highest observation deck at Level 148, complete with an o…"
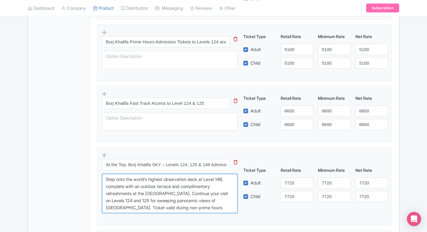
type textarea "Step onto the world’s highest observation deck at Level 148, complete with an o…"
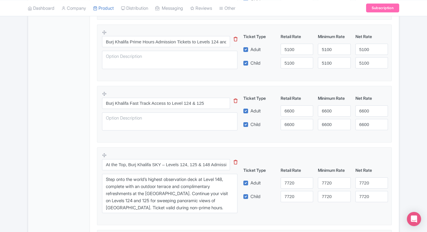
click at [78, 176] on div "General Booking Info Locations Settings Pricing Gallery Itinerary FAQs" at bounding box center [59, 147] width 62 height 730
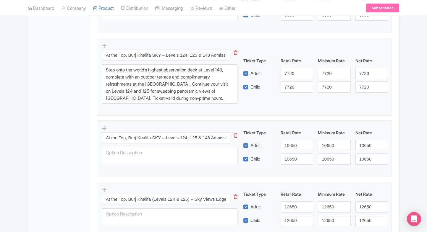
scroll to position [431, 0]
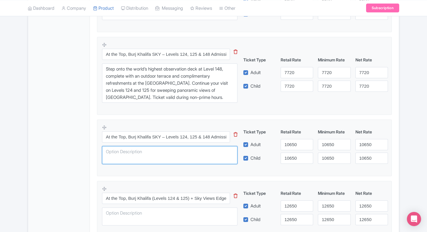
click at [151, 158] on textarea at bounding box center [169, 155] width 135 height 18
paste textarea "Experience breathtaking city views from the world’s highest observation deck on…"
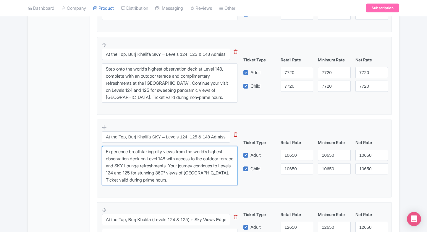
type textarea "Experience breathtaking city views from the world’s highest observation deck on…"
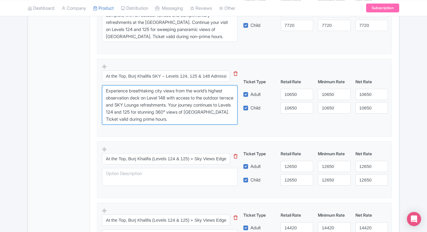
scroll to position [495, 0]
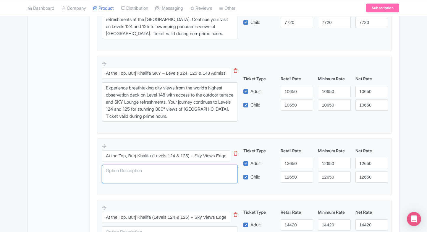
click at [163, 177] on textarea at bounding box center [169, 174] width 135 height 18
paste textarea "Take in uninterrupted city views from Level 124’s outdoor terrace and Level 125…"
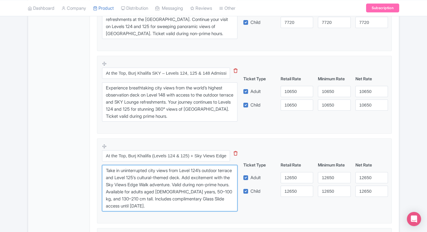
type textarea "Take in uninterrupted city views from Level 124’s outdoor terrace and Level 125…"
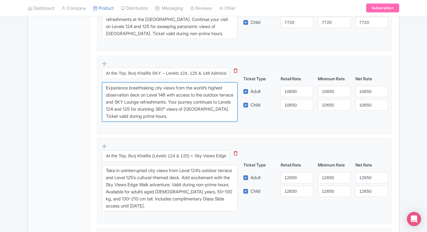
click at [162, 101] on textarea "Experience breathtaking city views from the world’s highest observation deck on…" at bounding box center [169, 102] width 135 height 40
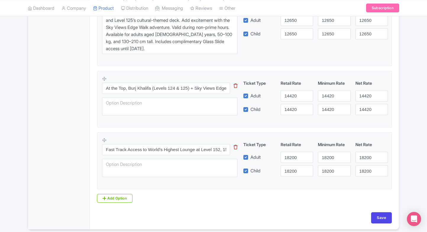
scroll to position [654, 0]
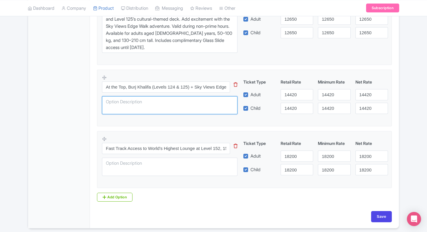
click at [146, 102] on textarea at bounding box center [169, 105] width 135 height 18
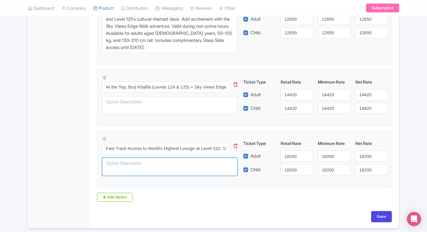
click at [178, 160] on textarea at bounding box center [169, 167] width 135 height 18
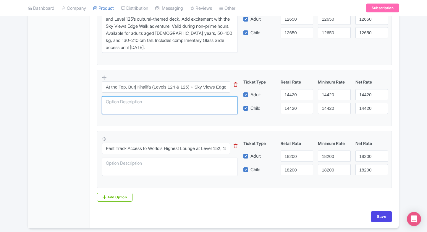
click at [186, 111] on textarea at bounding box center [169, 105] width 135 height 18
paste textarea "Enjoy Dubai’s skyline from Level 124’s terrace and Level 125’s cultural exhibit…"
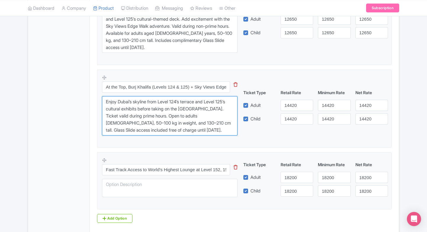
type textarea "Enjoy Dubai’s skyline from Level 124’s terrace and Level 125’s cultural exhibit…"
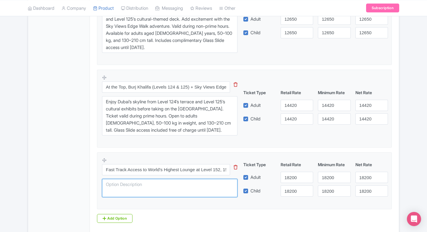
click at [155, 190] on textarea at bounding box center [169, 188] width 135 height 18
click at [176, 184] on textarea at bounding box center [169, 188] width 135 height 18
paste textarea "Tour the outdoor terrace and savor a premium selection of teas, coffees, or a h…"
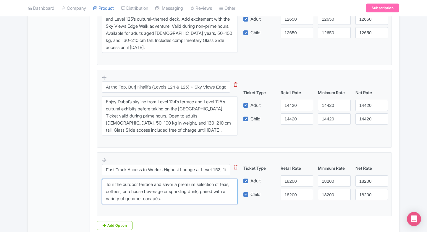
type textarea "Tour the outdoor terrace and savor a premium selection of teas, coffees, or a h…"
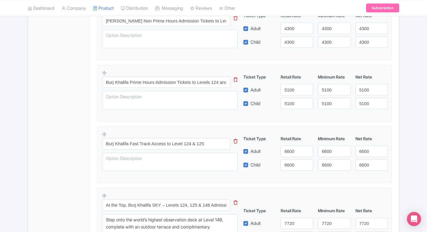
scroll to position [280, 0]
click at [194, 98] on textarea at bounding box center [169, 101] width 135 height 18
click at [155, 165] on textarea at bounding box center [169, 162] width 135 height 18
paste textarea "Cut short waiting time by 50% using fast track access to burj khalifa"
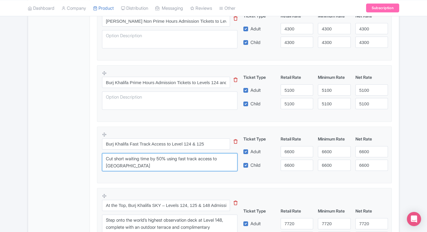
type textarea "Cut short waiting time by 50% using fast track access to burj khalifa"
click at [186, 98] on textarea at bounding box center [169, 101] width 135 height 18
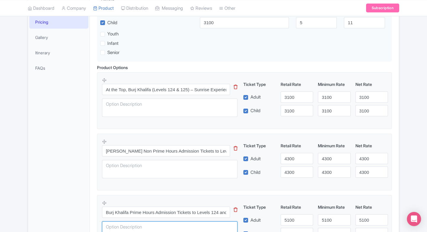
scroll to position [142, 0]
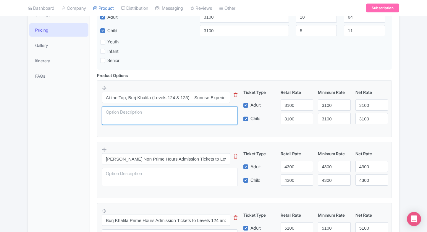
click at [118, 111] on textarea at bounding box center [169, 116] width 135 height 18
paste textarea "Start your day with breathtaking sunrise views from Level 124’s terrace and exp…"
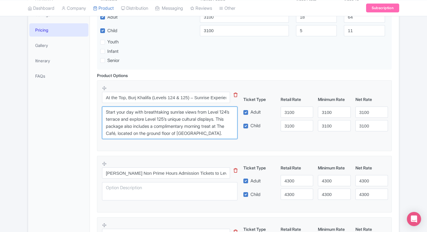
type textarea "Start your day with breathtaking sunrise views from Level 124’s terrace and exp…"
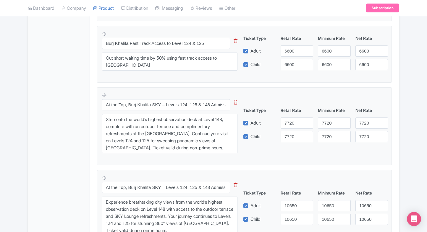
scroll to position [395, 0]
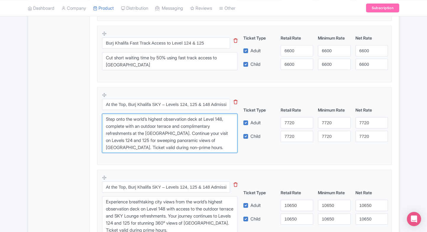
click at [144, 145] on textarea "Step onto the world’s highest observation deck at Level 148, complete with an o…" at bounding box center [169, 134] width 135 height 40
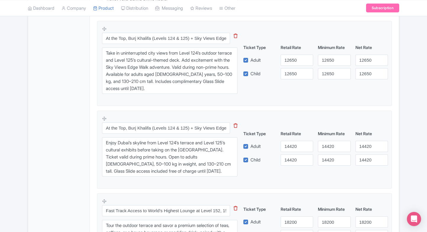
scroll to position [717, 0]
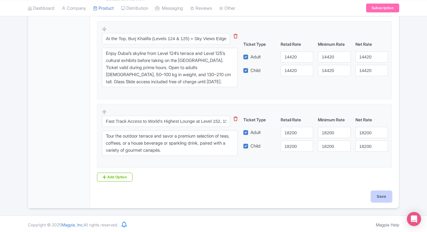
click at [381, 196] on input "Save" at bounding box center [381, 196] width 21 height 11
type input "Saving..."
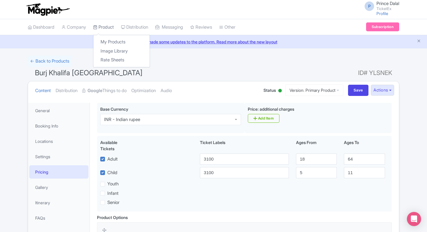
click at [103, 24] on link "Product" at bounding box center [103, 27] width 21 height 16
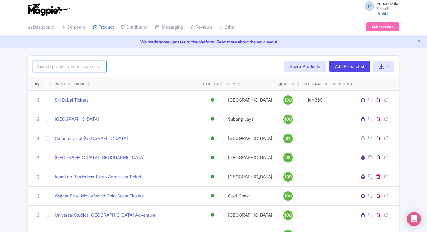
click at [69, 61] on input "search" at bounding box center [70, 66] width 74 height 11
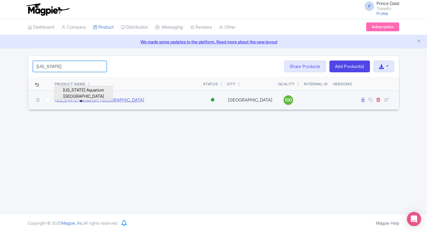
type input "georgia"
click at [71, 99] on link "Georgia Aquarium Atlanta" at bounding box center [100, 100] width 90 height 7
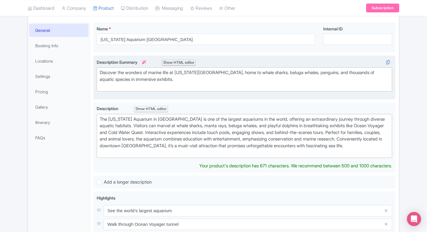
type trix-editor "<div>&nbsp;Discover the wonders of marine life at [US_STATE][GEOGRAPHIC_DATA], …"
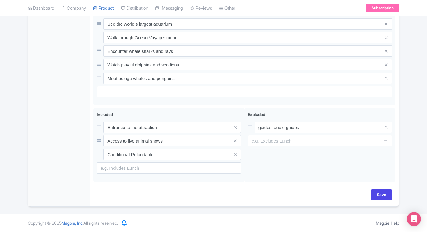
scroll to position [259, 0]
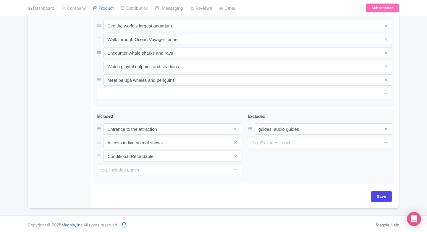
click at [43, 172] on div "General Booking Info Locations Settings Pricing Gallery Itinerary FAQs" at bounding box center [59, 26] width 62 height 364
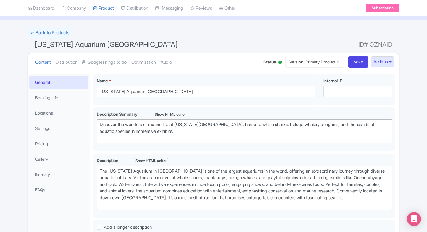
scroll to position [0, 0]
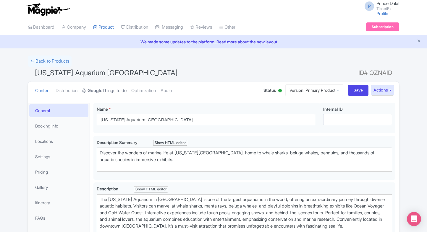
click at [102, 92] on strong "Google" at bounding box center [94, 90] width 15 height 7
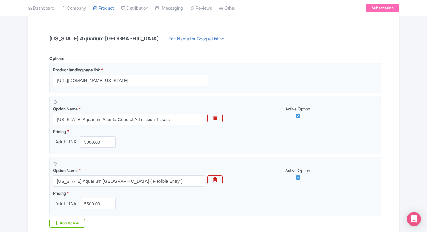
scroll to position [106, 0]
